Goal: Task Accomplishment & Management: Contribute content

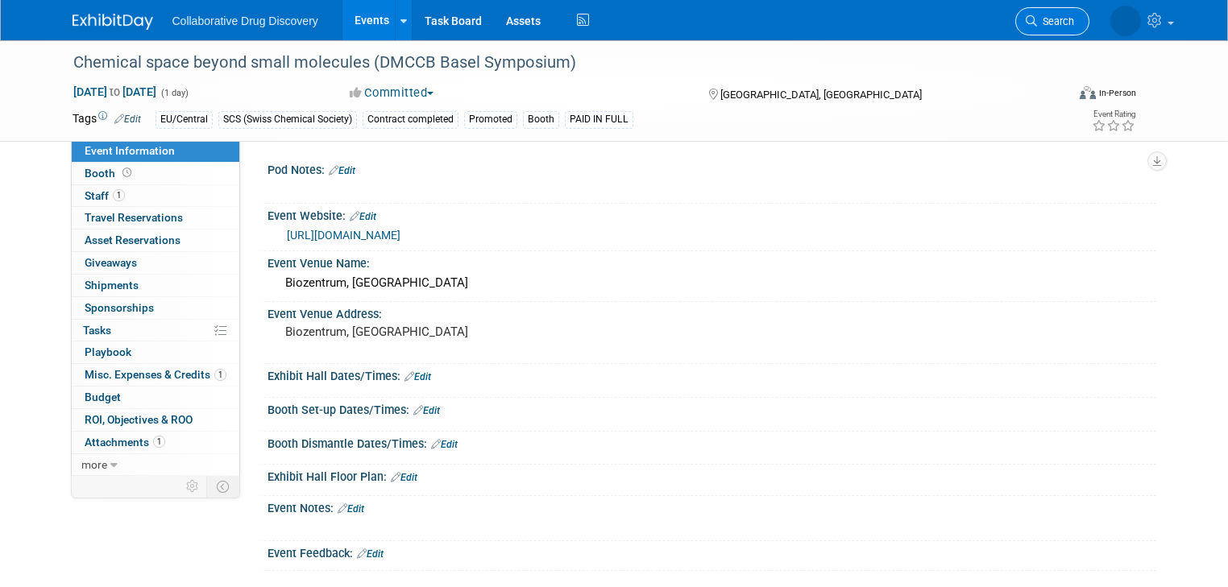
click at [1073, 23] on span "Search" at bounding box center [1055, 21] width 37 height 12
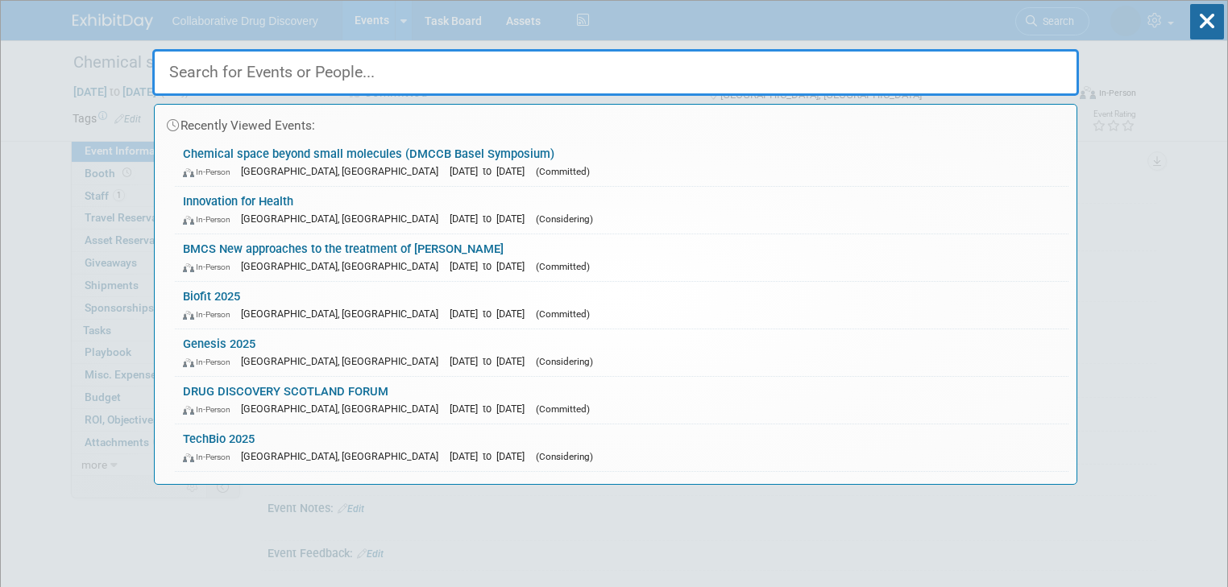
click at [285, 69] on input "text" at bounding box center [615, 72] width 927 height 47
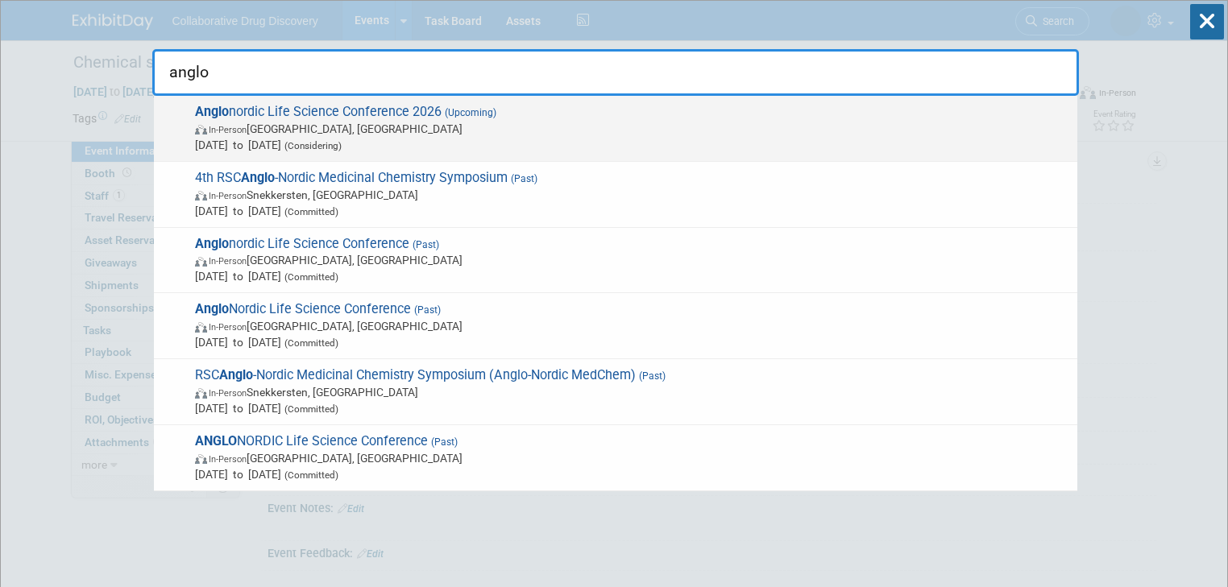
type input "anglo"
click at [261, 110] on span "Anglo nordic Life Science Conference 2026 (Upcoming) In-Person London, United K…" at bounding box center [629, 128] width 879 height 49
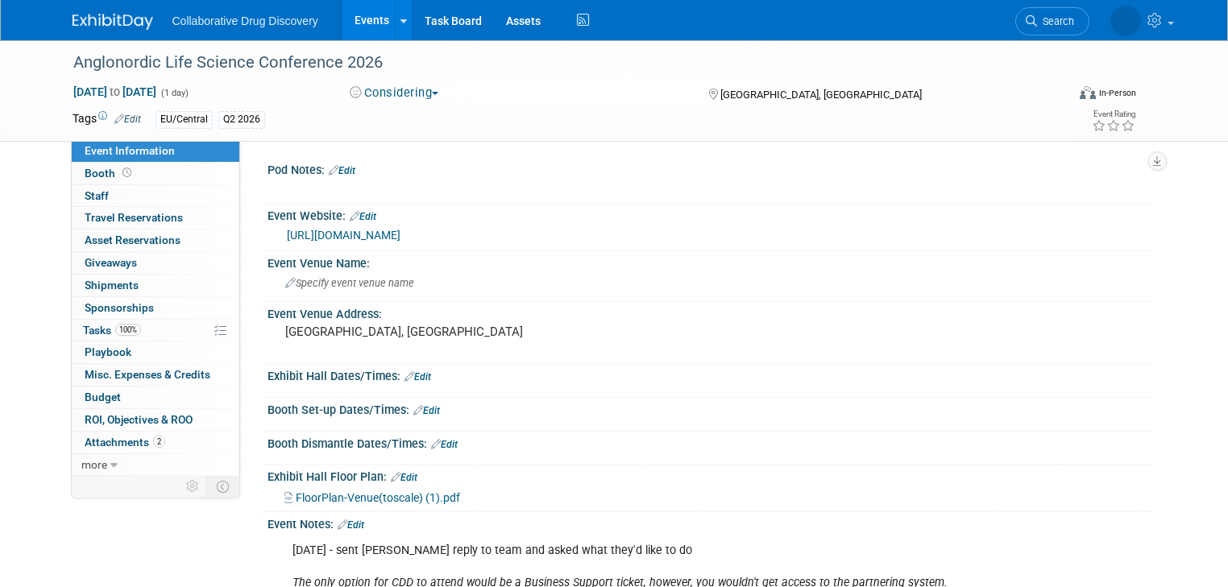
click at [419, 93] on button "Considering" at bounding box center [394, 93] width 101 height 17
click at [403, 168] on link "Not Going" at bounding box center [408, 164] width 127 height 23
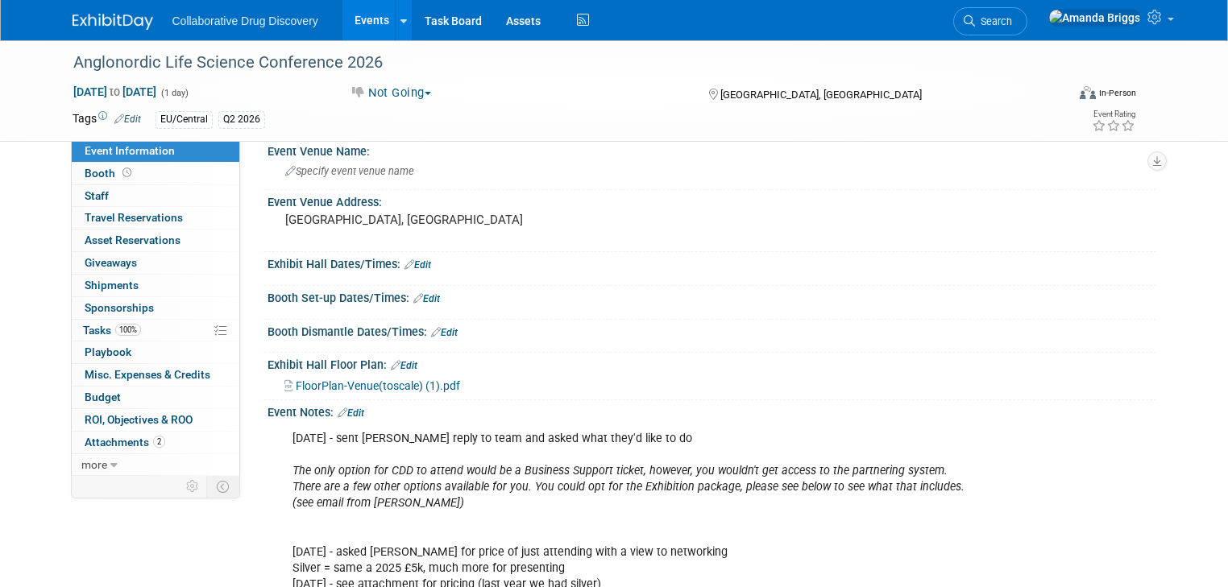
scroll to position [129, 0]
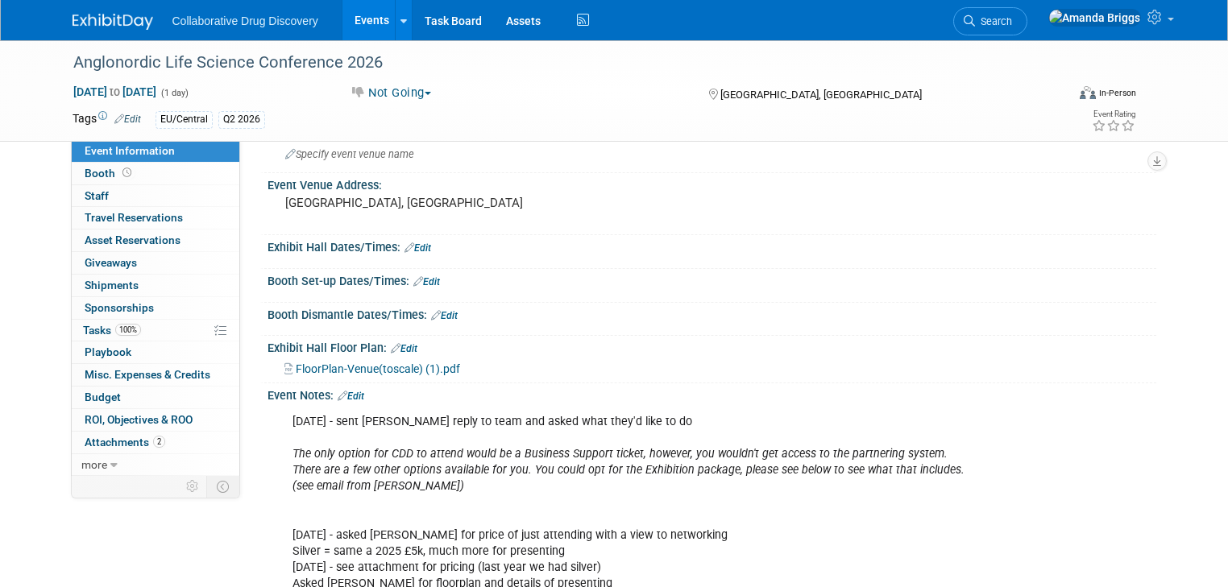
click at [342, 394] on link "Edit" at bounding box center [351, 396] width 27 height 11
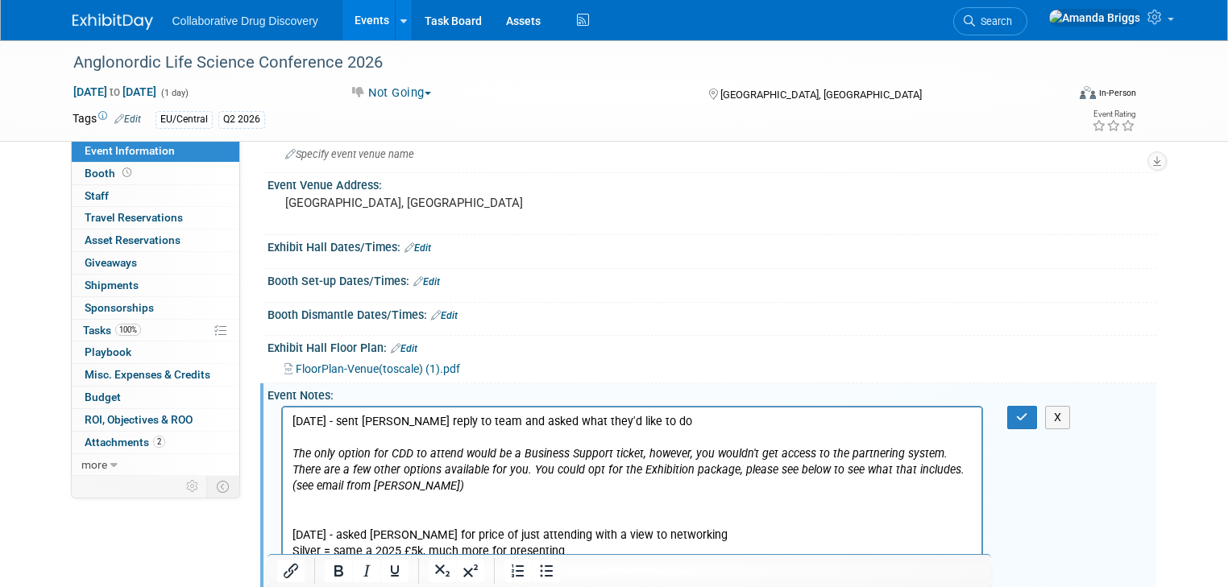
scroll to position [0, 0]
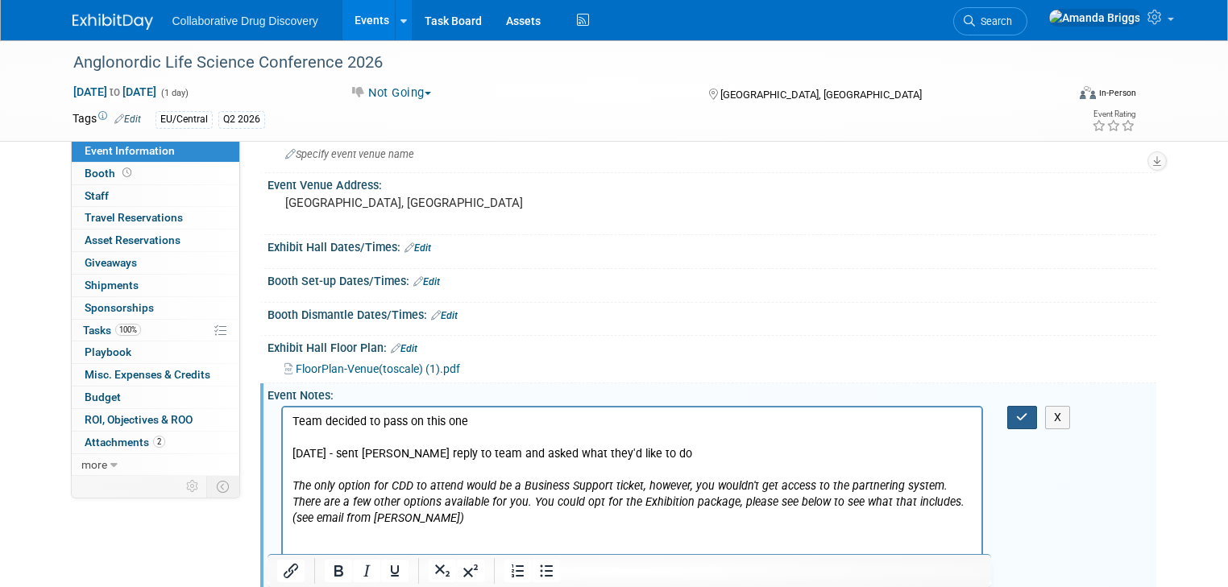
click at [1028, 414] on icon "button" at bounding box center [1022, 417] width 12 height 11
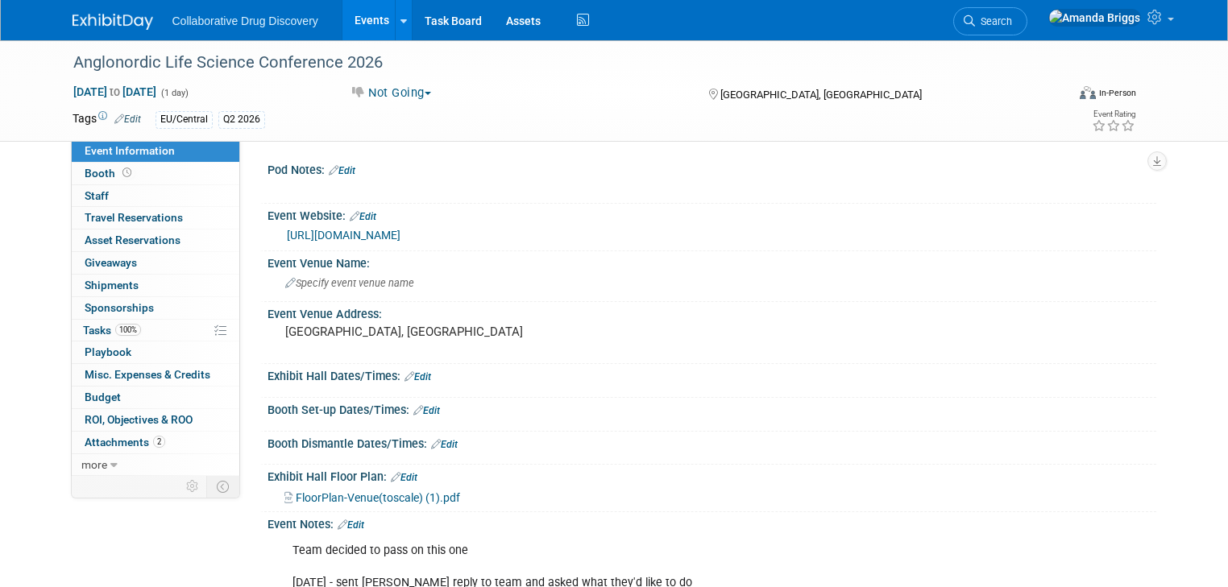
click at [343, 25] on link "Events" at bounding box center [371, 20] width 59 height 40
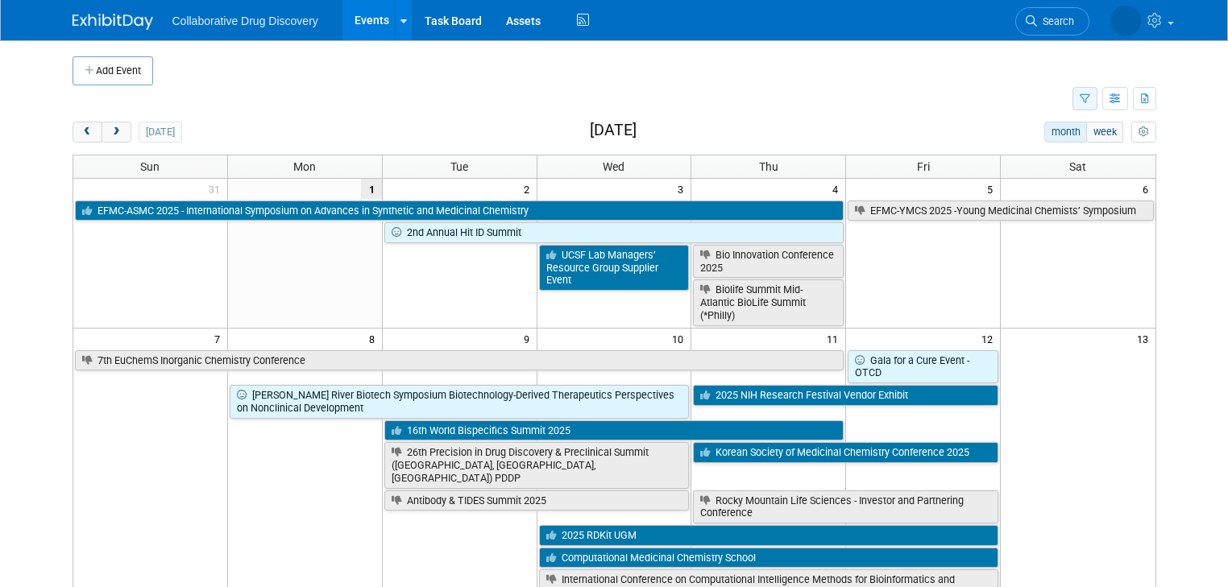
click at [1090, 97] on icon "button" at bounding box center [1085, 99] width 10 height 10
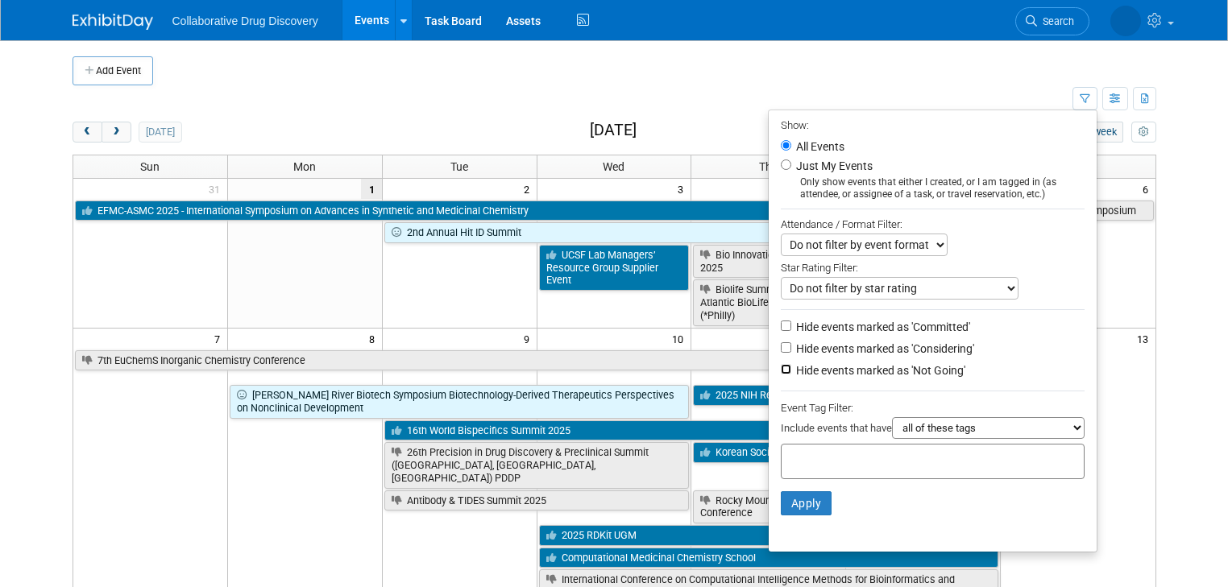
click at [791, 367] on input "Hide events marked as 'Not Going'" at bounding box center [786, 369] width 10 height 10
checkbox input "true"
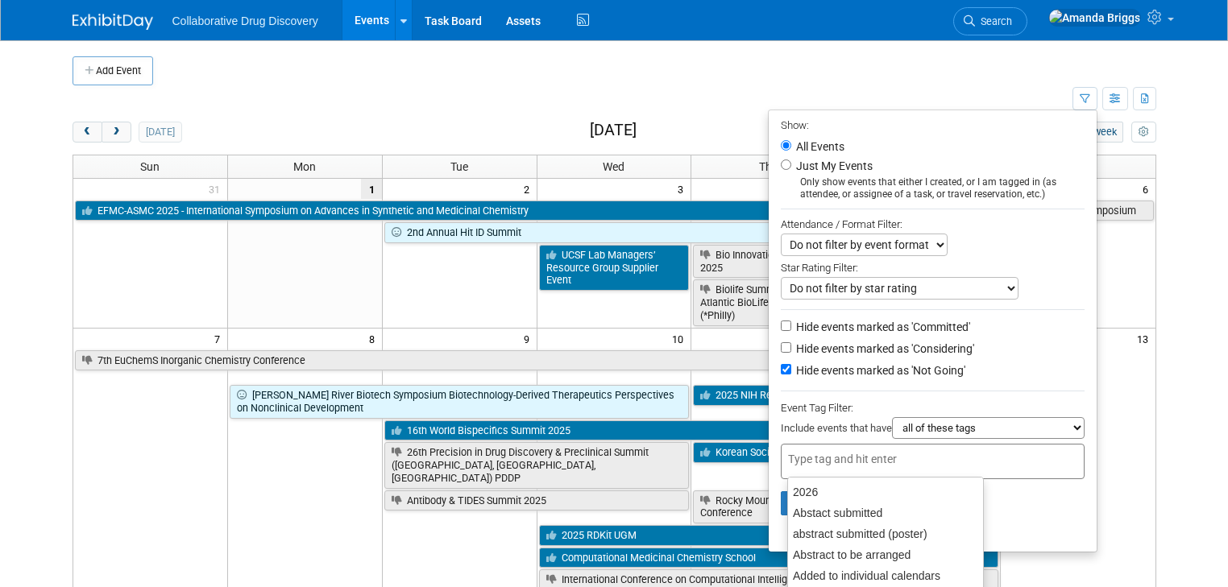
click at [807, 447] on div at bounding box center [933, 461] width 304 height 35
type input "eu"
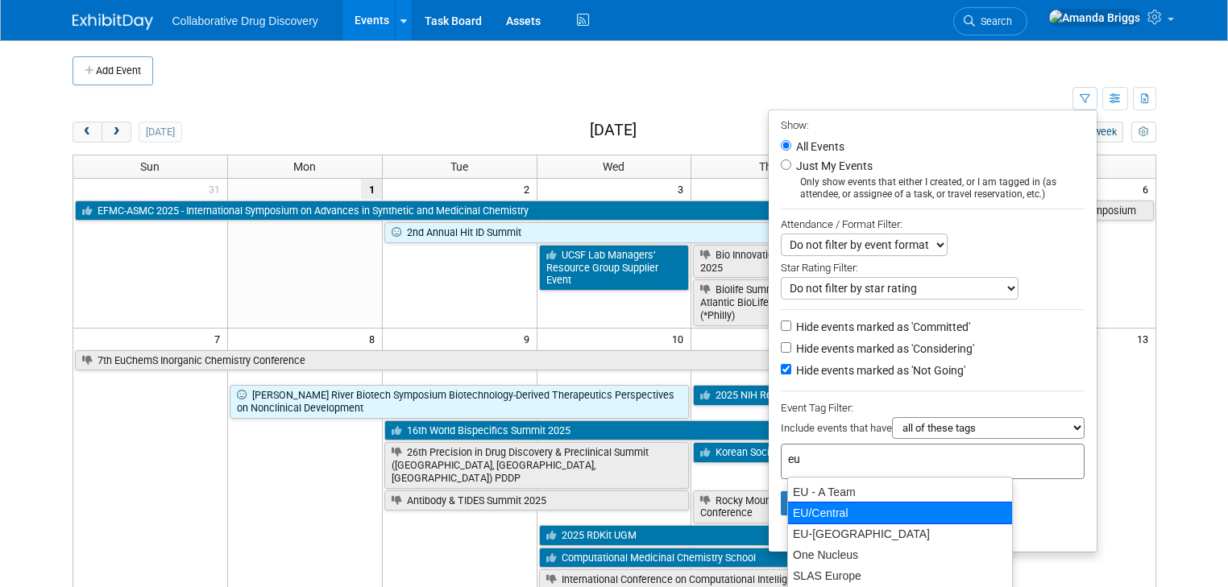
click at [803, 512] on div "EU/Central" at bounding box center [900, 513] width 226 height 23
type input "EU/Central"
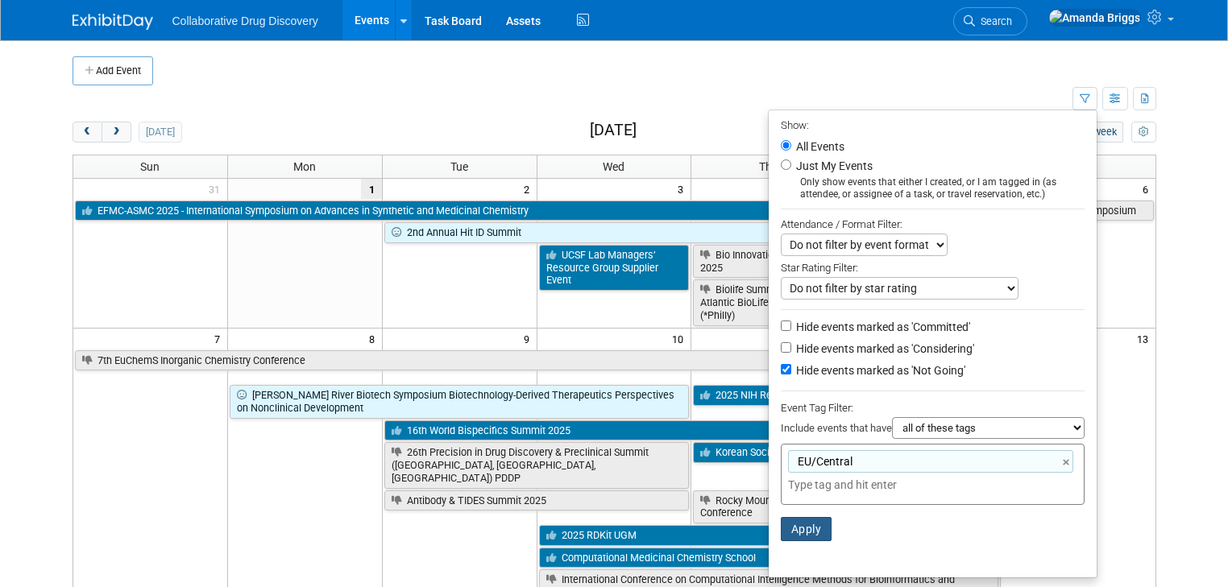
click at [812, 524] on button "Apply" at bounding box center [807, 529] width 52 height 24
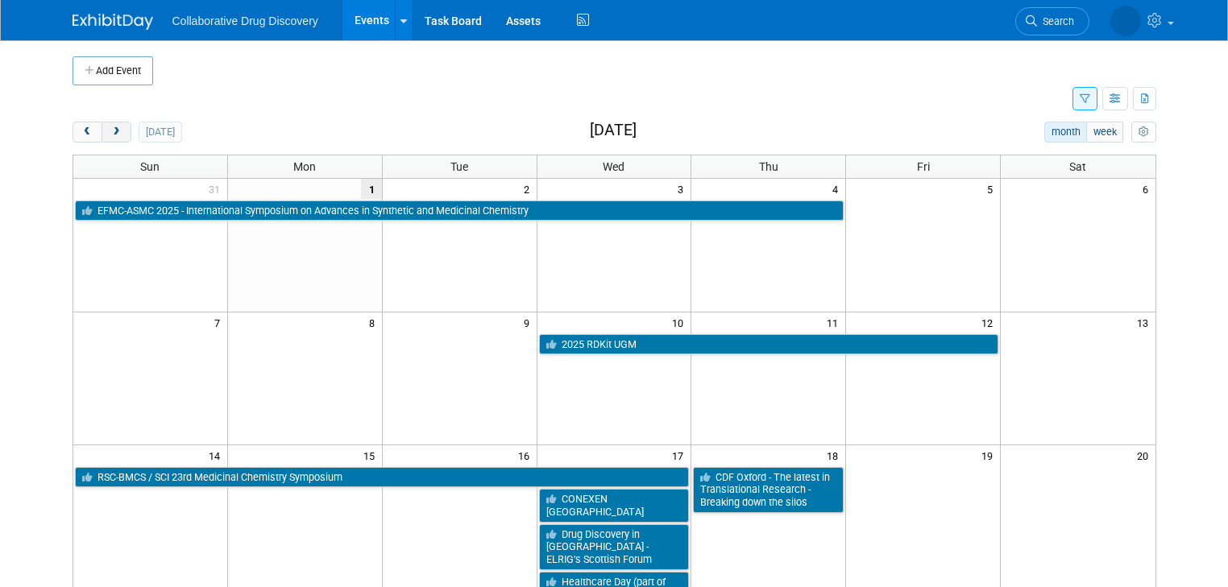
click at [110, 134] on span "next" at bounding box center [116, 132] width 12 height 10
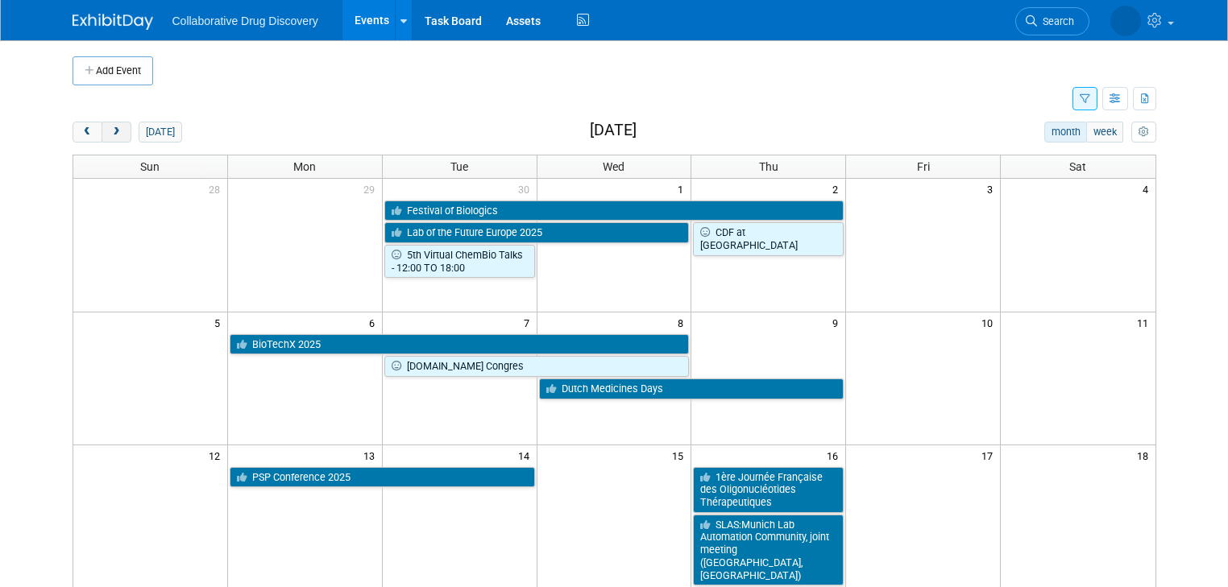
click at [110, 134] on span "next" at bounding box center [116, 132] width 12 height 10
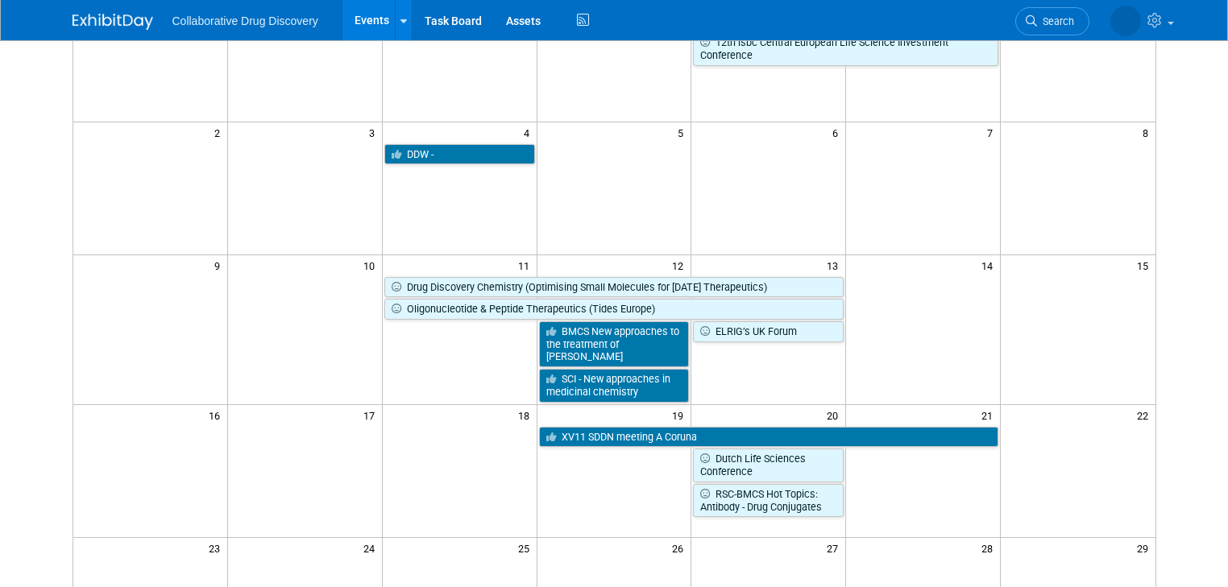
scroll to position [193, 0]
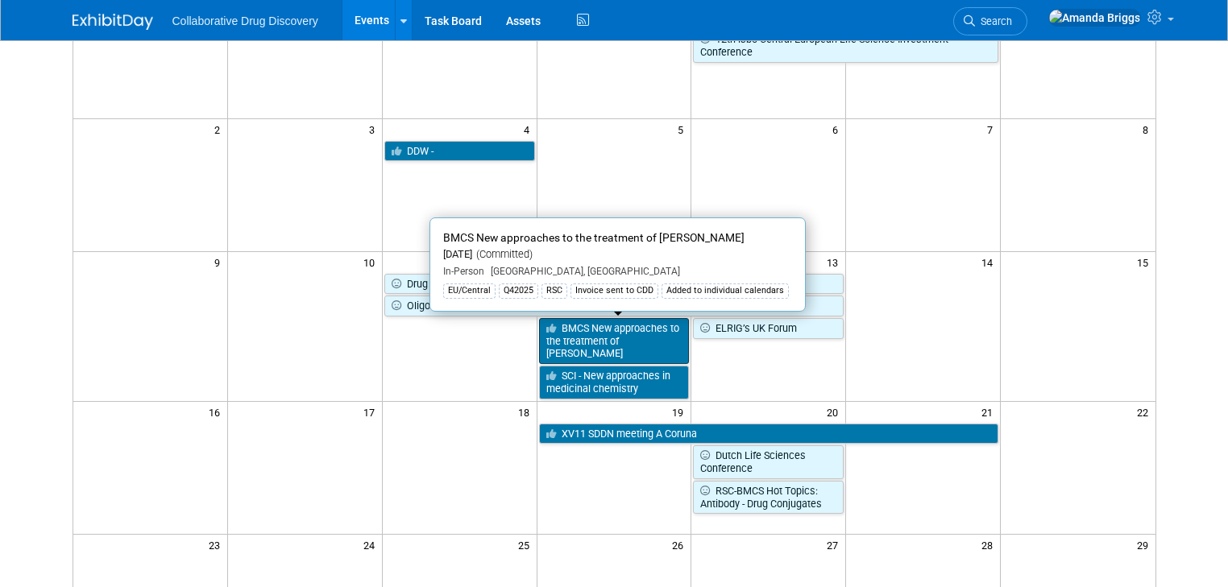
click at [612, 340] on link "BMCS New approaches to the treatment of [PERSON_NAME]" at bounding box center [614, 341] width 151 height 46
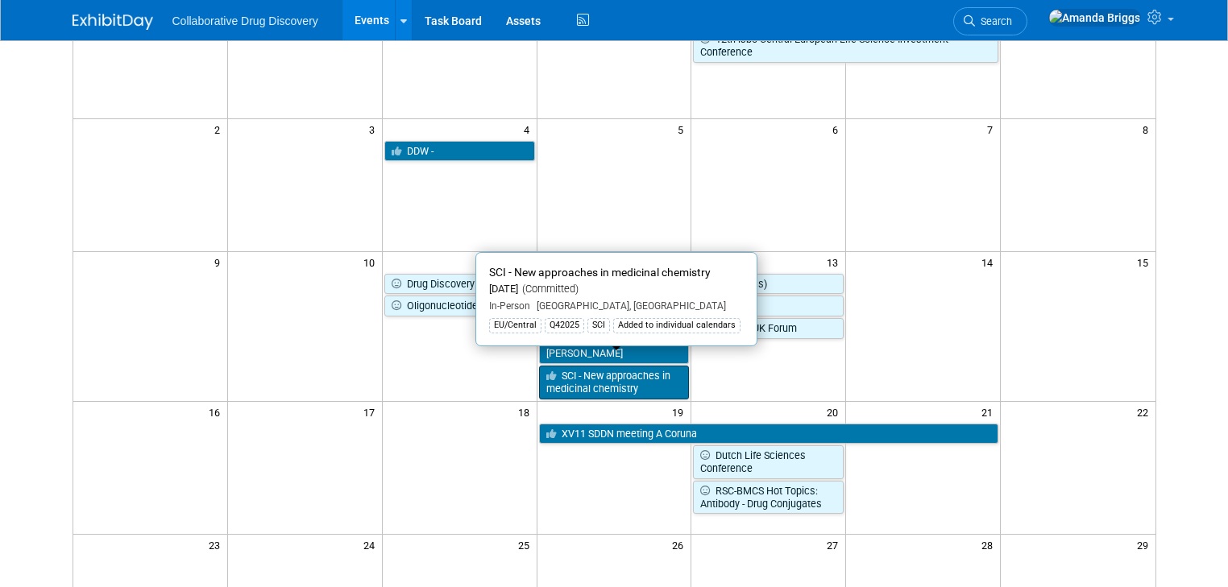
click at [621, 371] on link "SCI - New approaches in medicinal chemistry" at bounding box center [614, 382] width 151 height 33
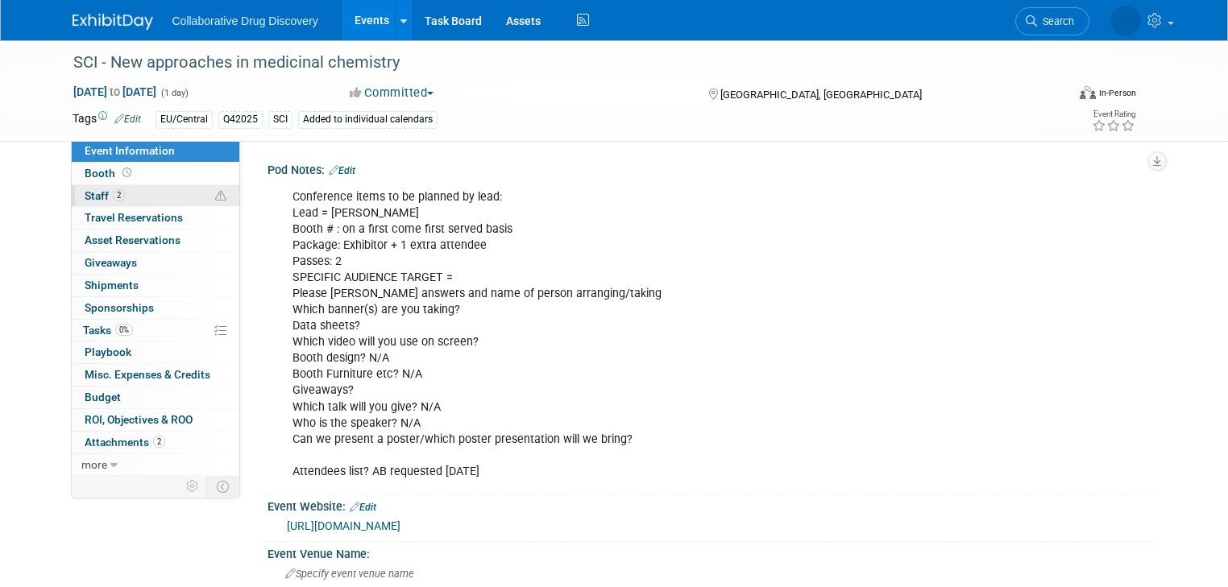
click at [85, 197] on span "Staff 2" at bounding box center [105, 195] width 40 height 13
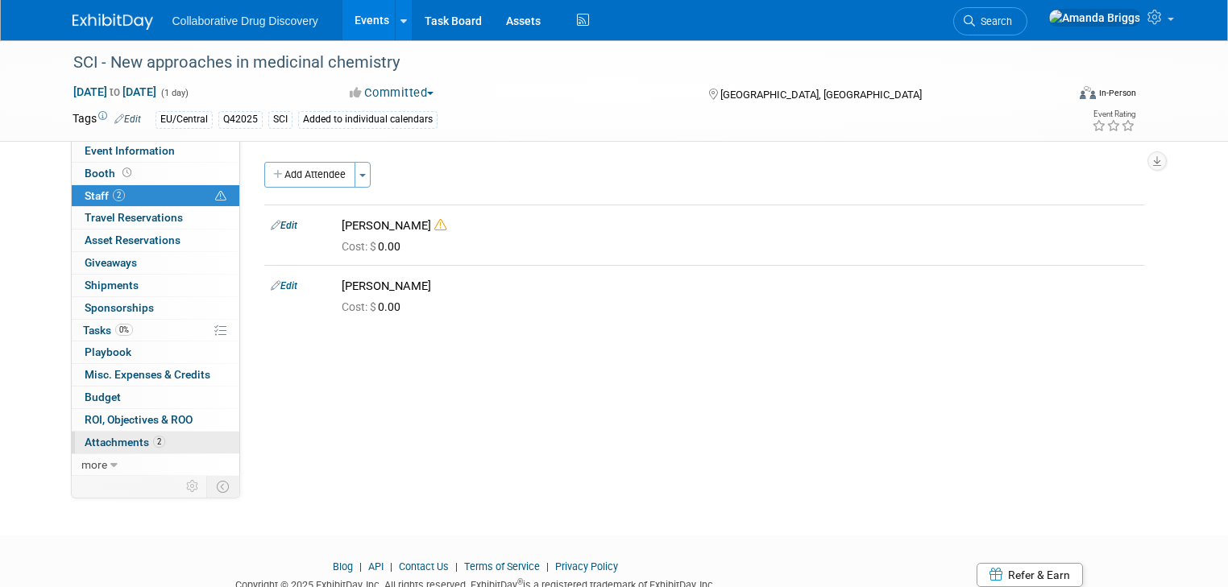
click at [85, 437] on span "Attachments 2" at bounding box center [125, 442] width 81 height 13
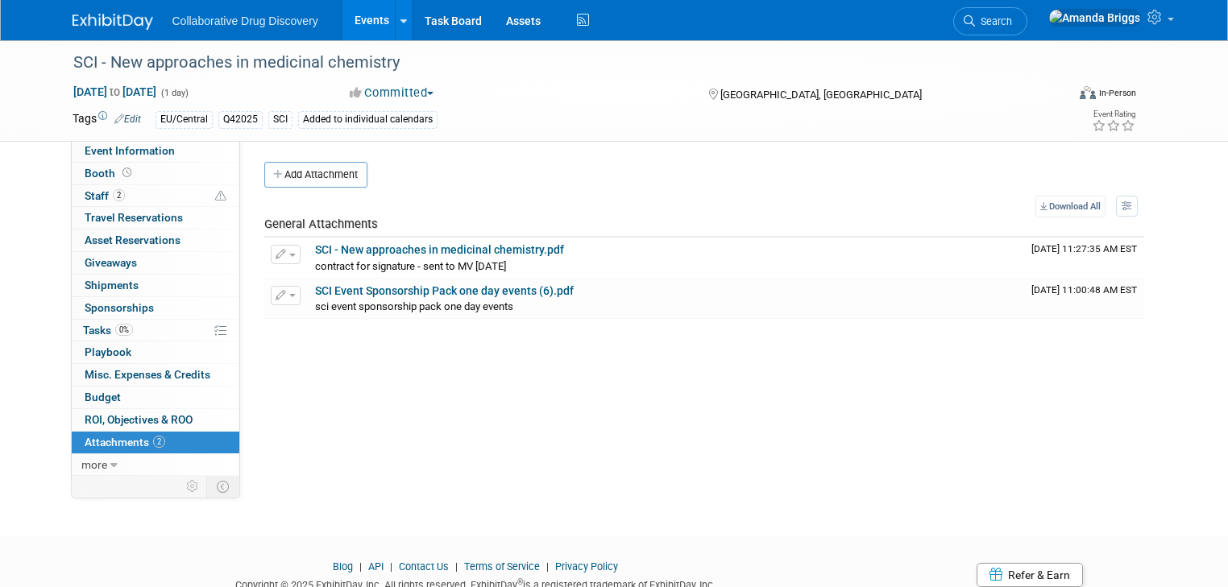
click at [97, 444] on span "Attachments 2" at bounding box center [125, 442] width 81 height 13
click at [313, 177] on button "Add Attachment" at bounding box center [315, 175] width 103 height 26
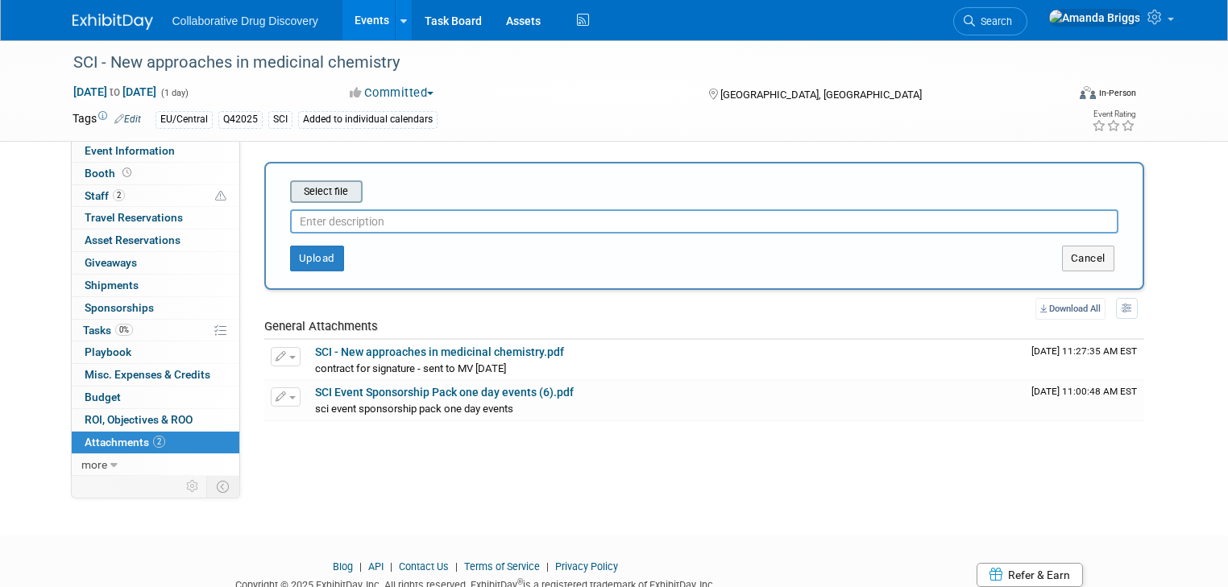
click at [313, 187] on input "file" at bounding box center [265, 191] width 192 height 19
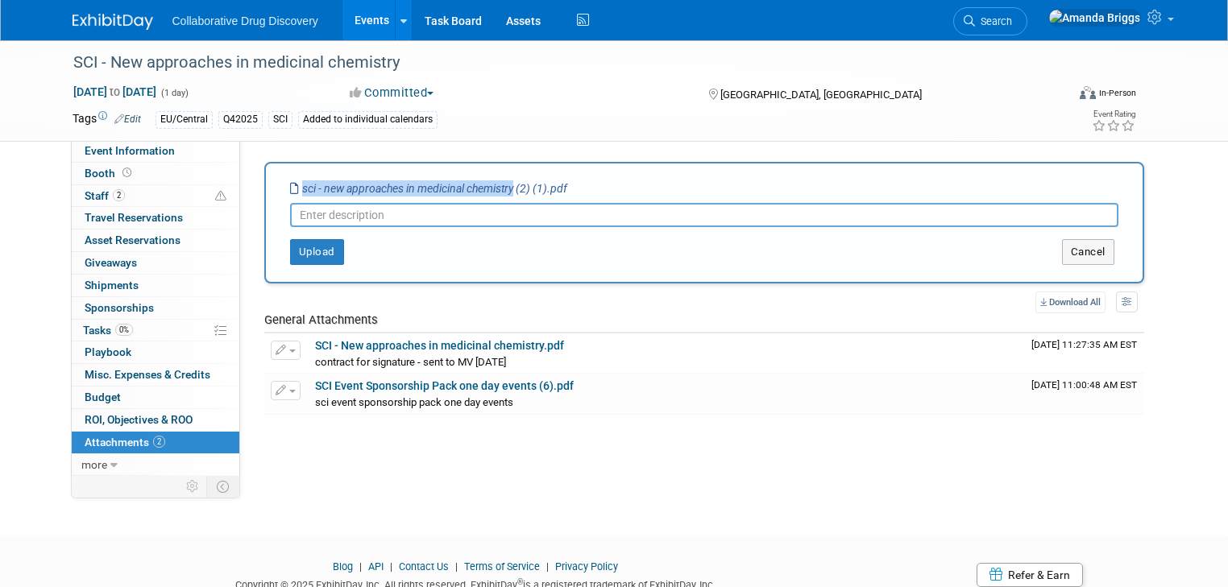
drag, startPoint x: 503, startPoint y: 191, endPoint x: 280, endPoint y: 187, distance: 222.4
click at [290, 187] on icon "sci - new approaches in medicinal chemistry (2) (1).pdf" at bounding box center [428, 188] width 277 height 13
copy icon "sci - new approaches in medicinal chemistry"
click at [290, 218] on input "text" at bounding box center [704, 215] width 828 height 24
paste input "sci - new approaches in medicinal chemistry"
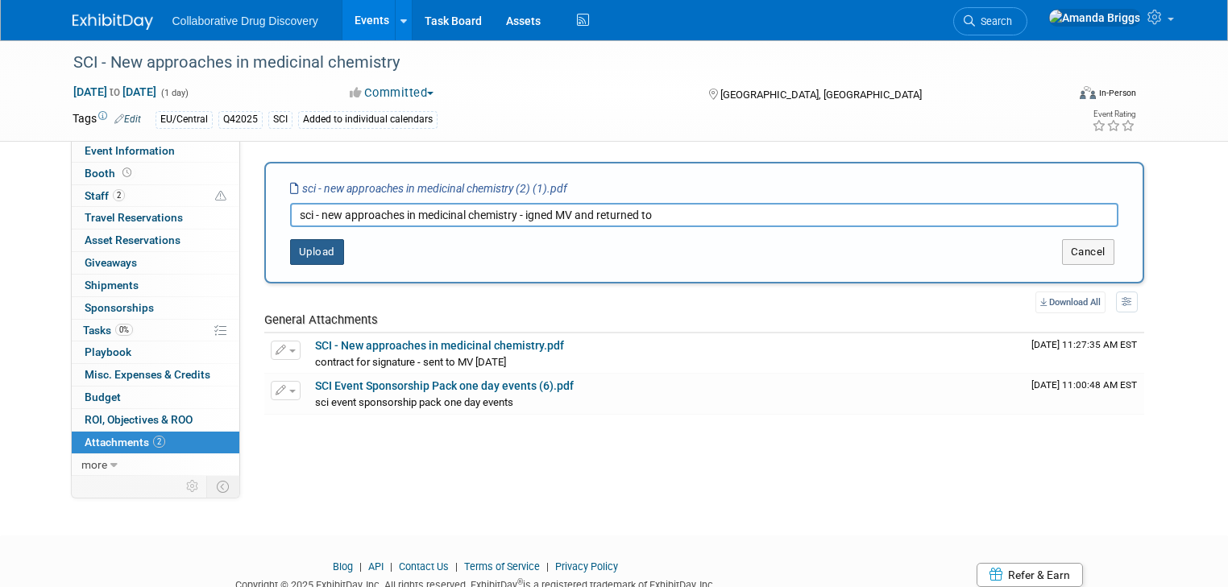
type input "sci - new approaches in medicinal chemistry - igned MV and returned to"
click at [294, 245] on button "Upload" at bounding box center [317, 252] width 54 height 26
